Goal: Task Accomplishment & Management: Use online tool/utility

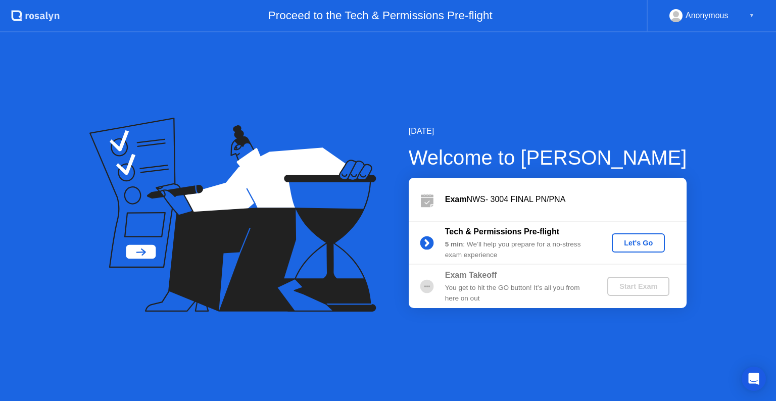
click at [637, 240] on div "Let's Go" at bounding box center [638, 243] width 45 height 8
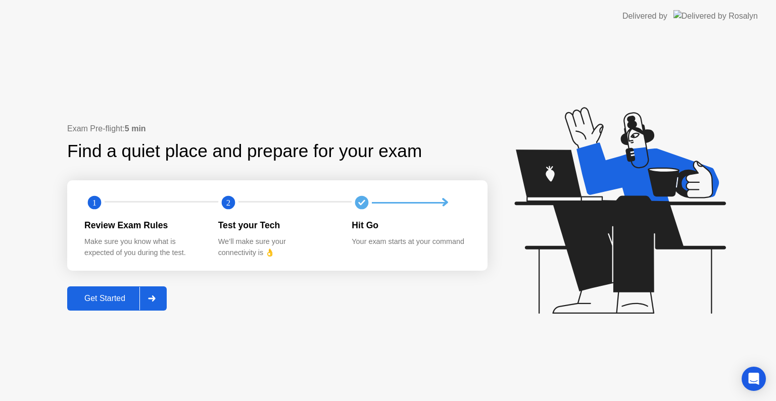
click at [153, 301] on icon at bounding box center [152, 299] width 8 height 6
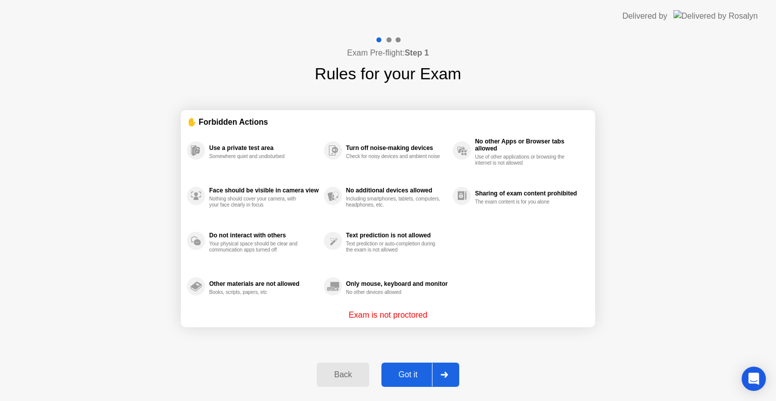
click at [446, 380] on div at bounding box center [444, 374] width 24 height 23
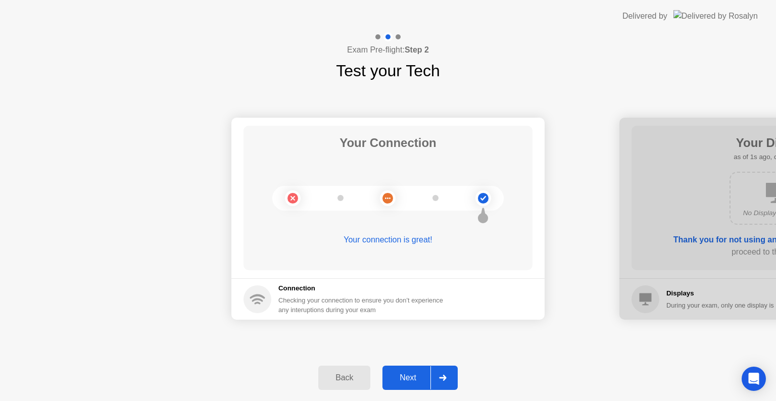
click at [446, 380] on icon at bounding box center [443, 378] width 8 height 6
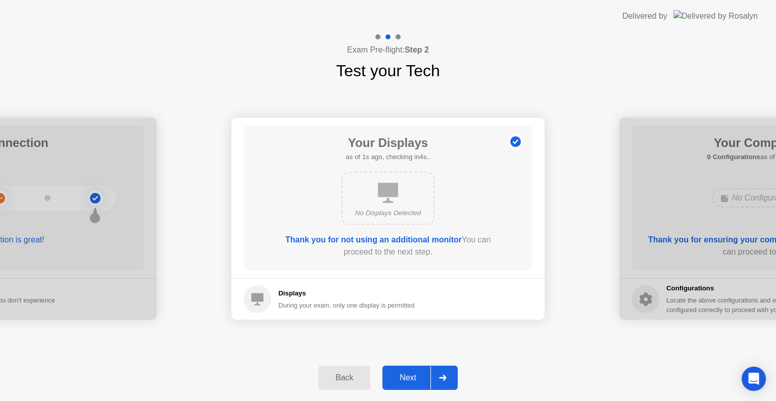
click at [446, 380] on icon at bounding box center [443, 378] width 8 height 6
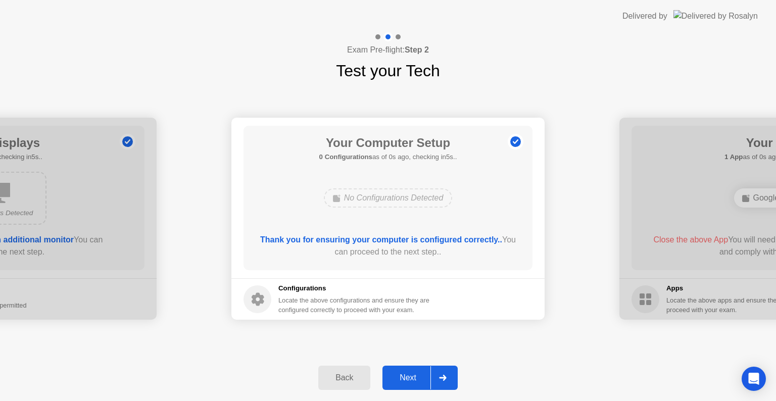
click at [446, 380] on icon at bounding box center [443, 378] width 8 height 6
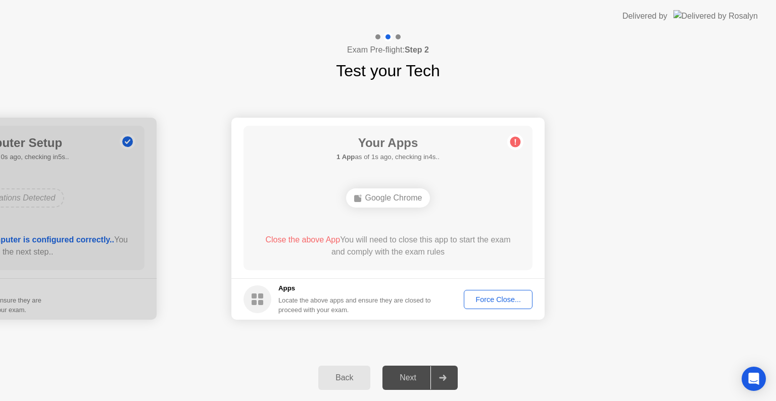
click at [500, 303] on div "Force Close..." at bounding box center [498, 300] width 62 height 8
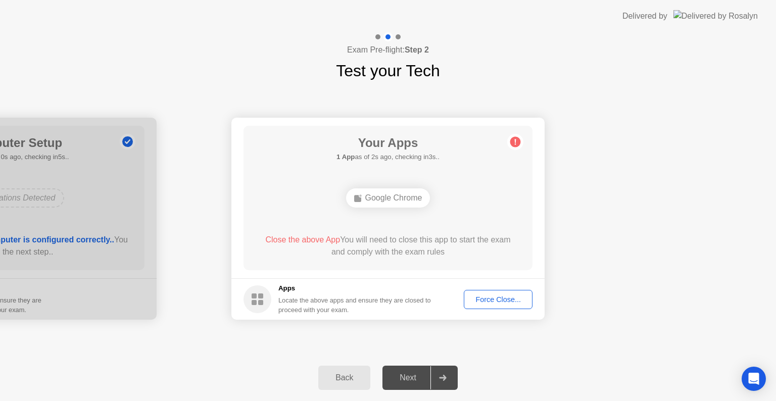
click at [486, 298] on div "Force Close..." at bounding box center [498, 300] width 62 height 8
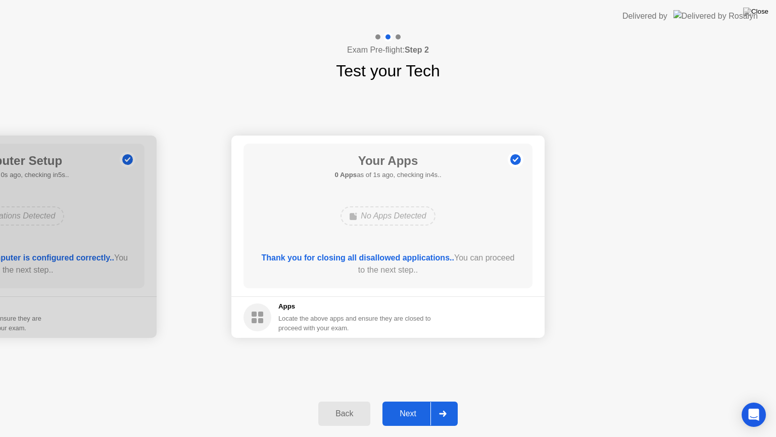
click at [445, 401] on div at bounding box center [442, 413] width 24 height 23
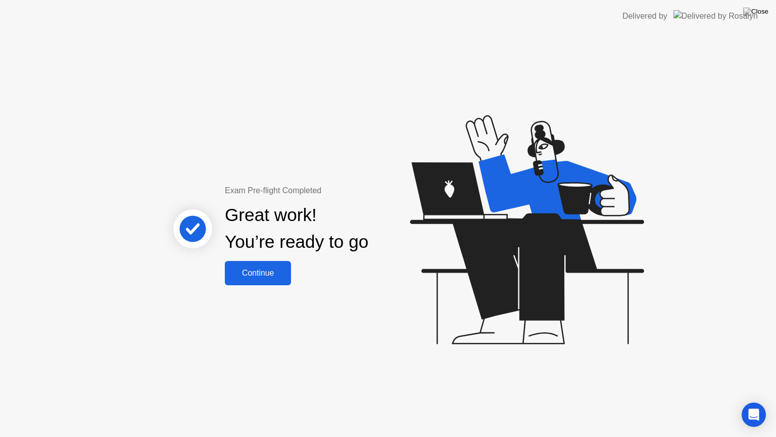
click at [270, 268] on div "Continue" at bounding box center [258, 272] width 60 height 9
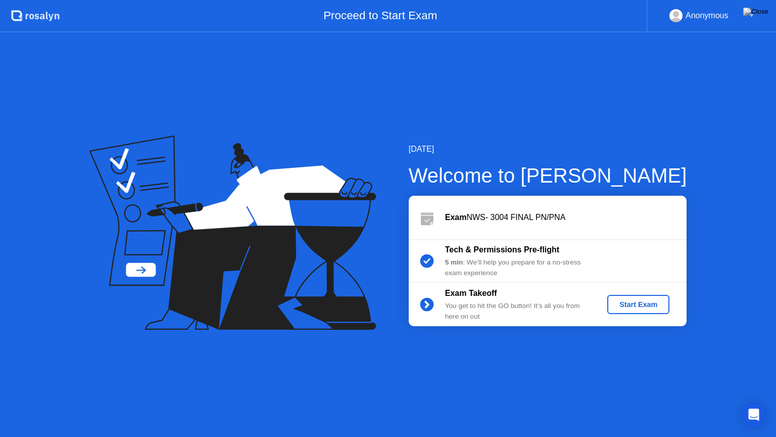
click at [633, 309] on button "Start Exam" at bounding box center [638, 304] width 62 height 19
